Goal: Transaction & Acquisition: Purchase product/service

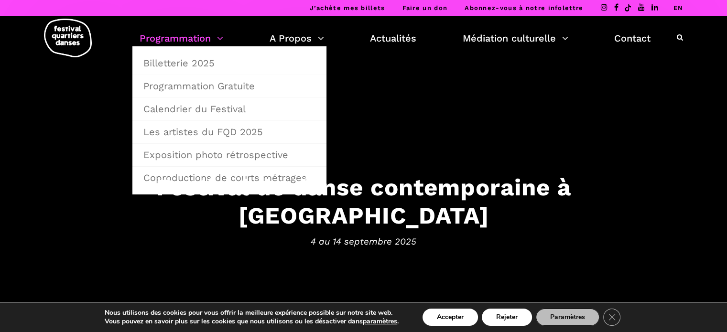
click at [216, 42] on link "Programmation" at bounding box center [181, 38] width 84 height 16
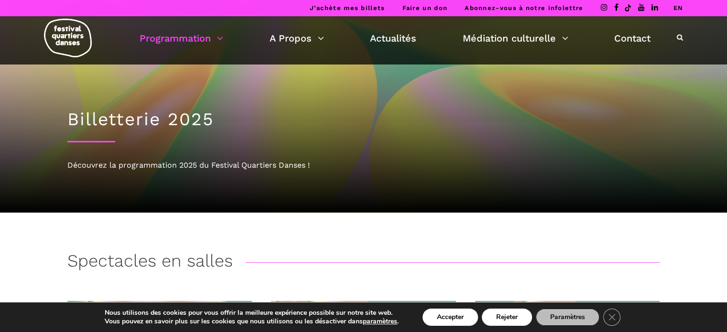
click at [227, 209] on div "Billetterie 2025 Découvrez la programmation 2025 du Festival Quartiers Danses !" at bounding box center [363, 138] width 611 height 148
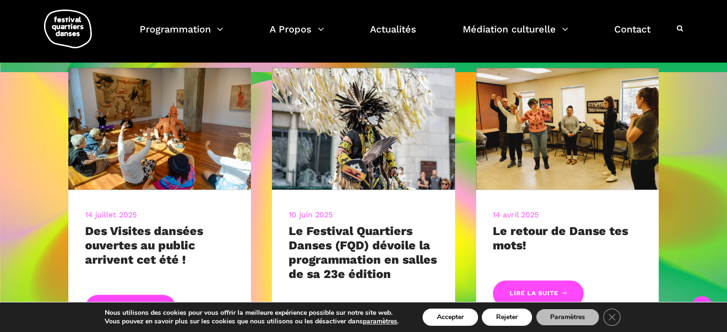
scroll to position [424, 0]
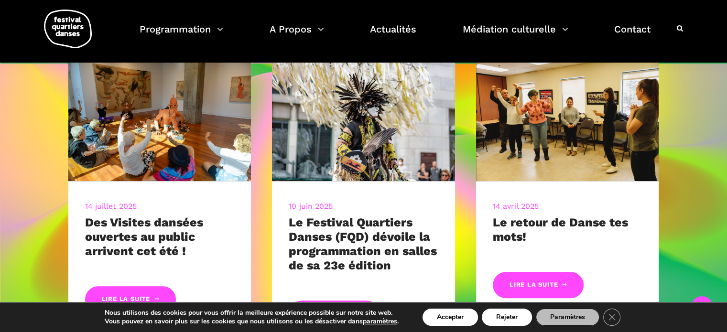
drag, startPoint x: 203, startPoint y: 244, endPoint x: 38, endPoint y: 219, distance: 167.1
click at [38, 219] on div "14 juillet 2025 Des Visites dansées ouvertes au public arrivent cet été ! Lire …" at bounding box center [363, 214] width 727 height 300
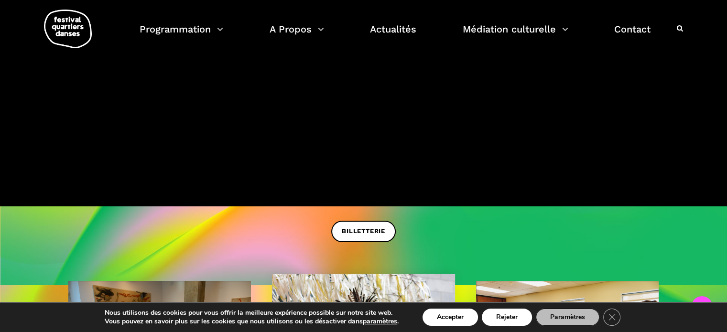
scroll to position [194, 0]
